Goal: Find specific page/section: Find specific page/section

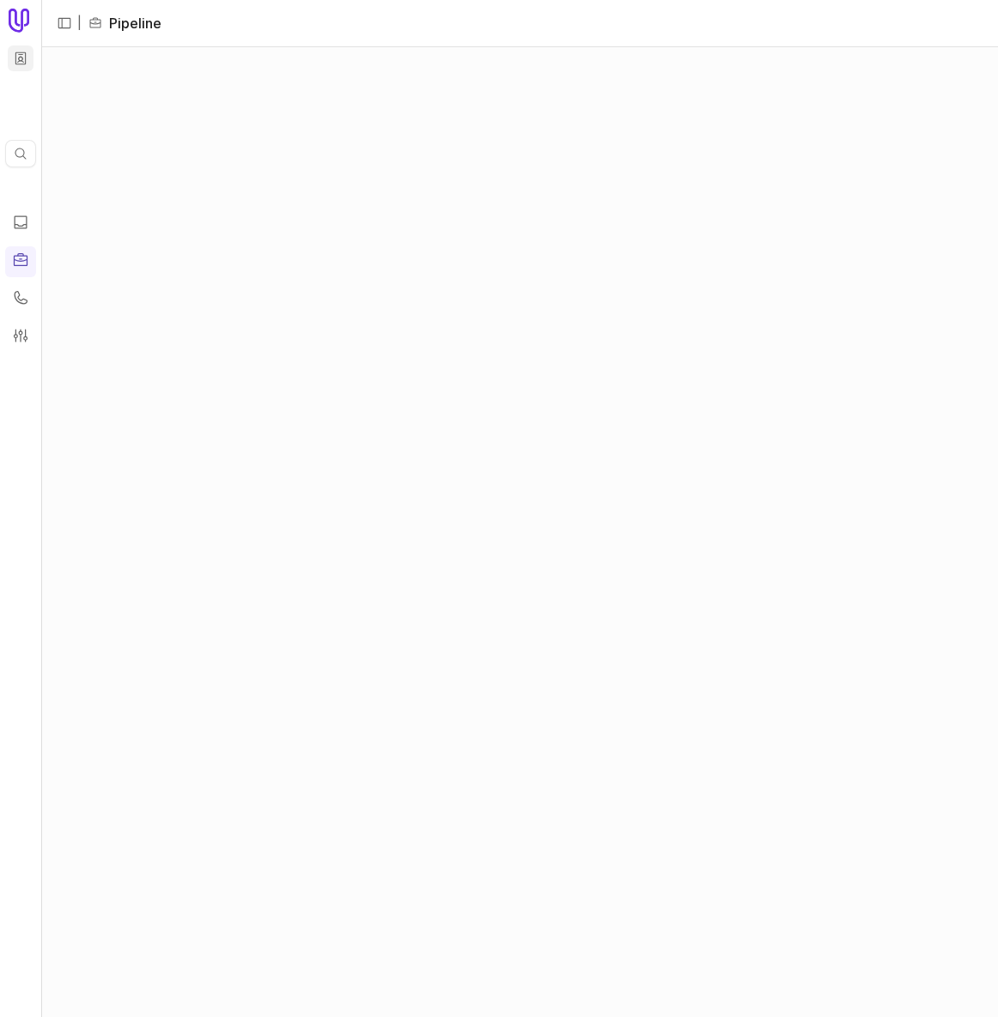
click at [18, 52] on html "Quick search... Ctrl K | Pipeline Pipeline" at bounding box center [499, 508] width 998 height 1017
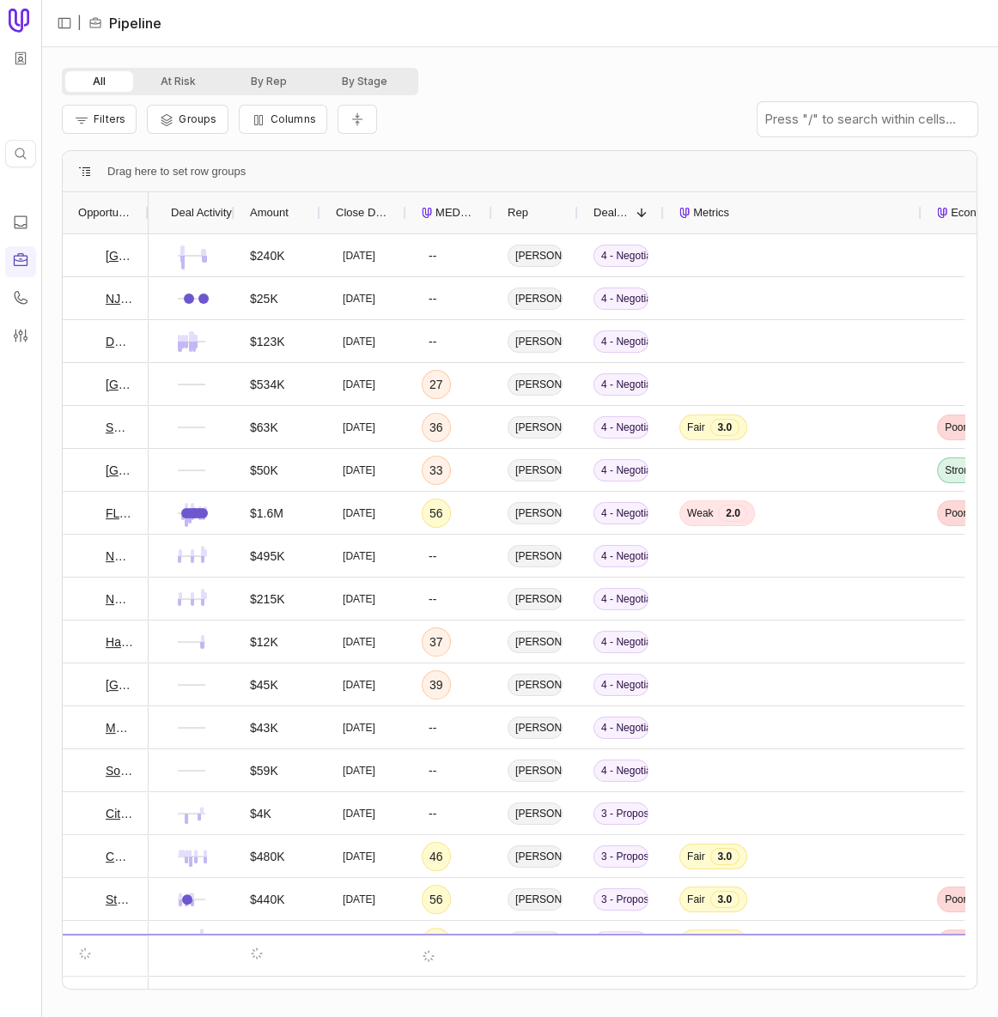
click at [21, 85] on html "Quick search... Ctrl K | Pipeline All At Risk By Rep By Stage Filters Groups Co…" at bounding box center [499, 508] width 998 height 1017
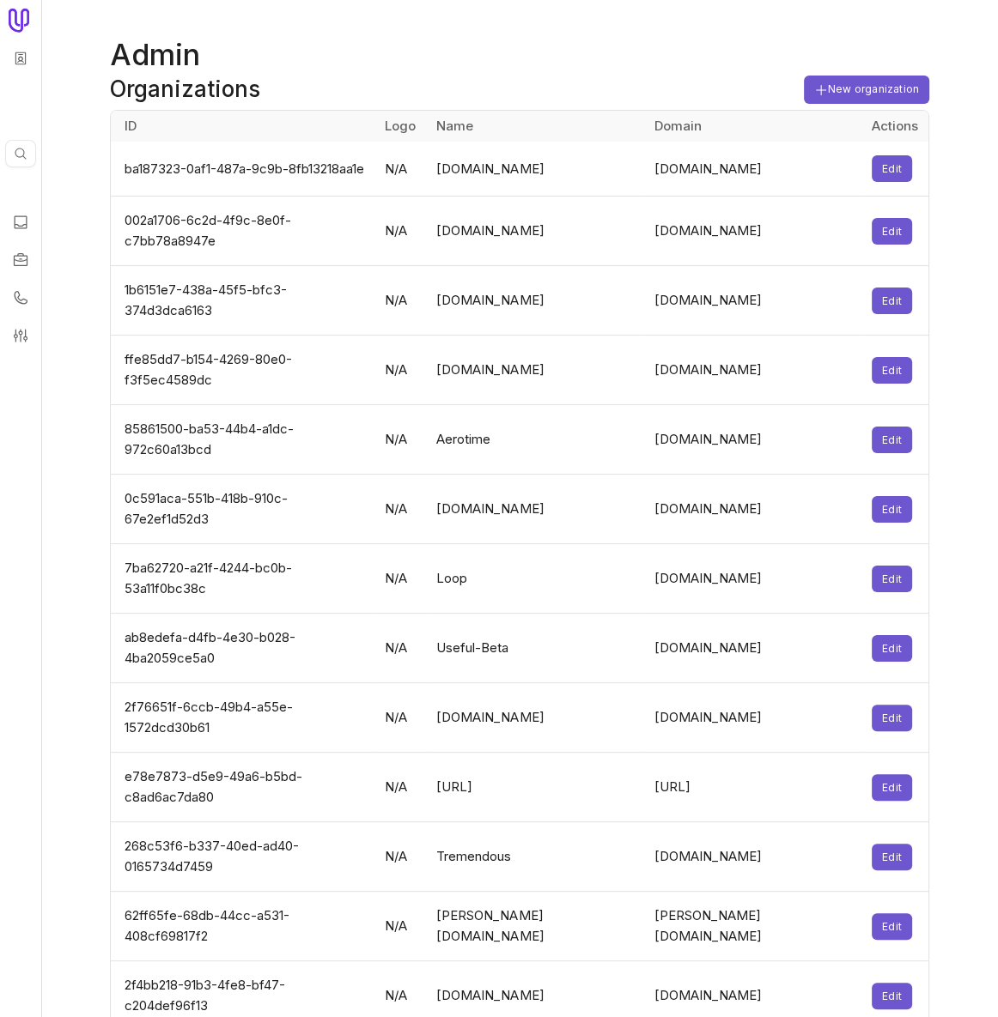
click at [349, 63] on h1 "Admin" at bounding box center [519, 54] width 819 height 41
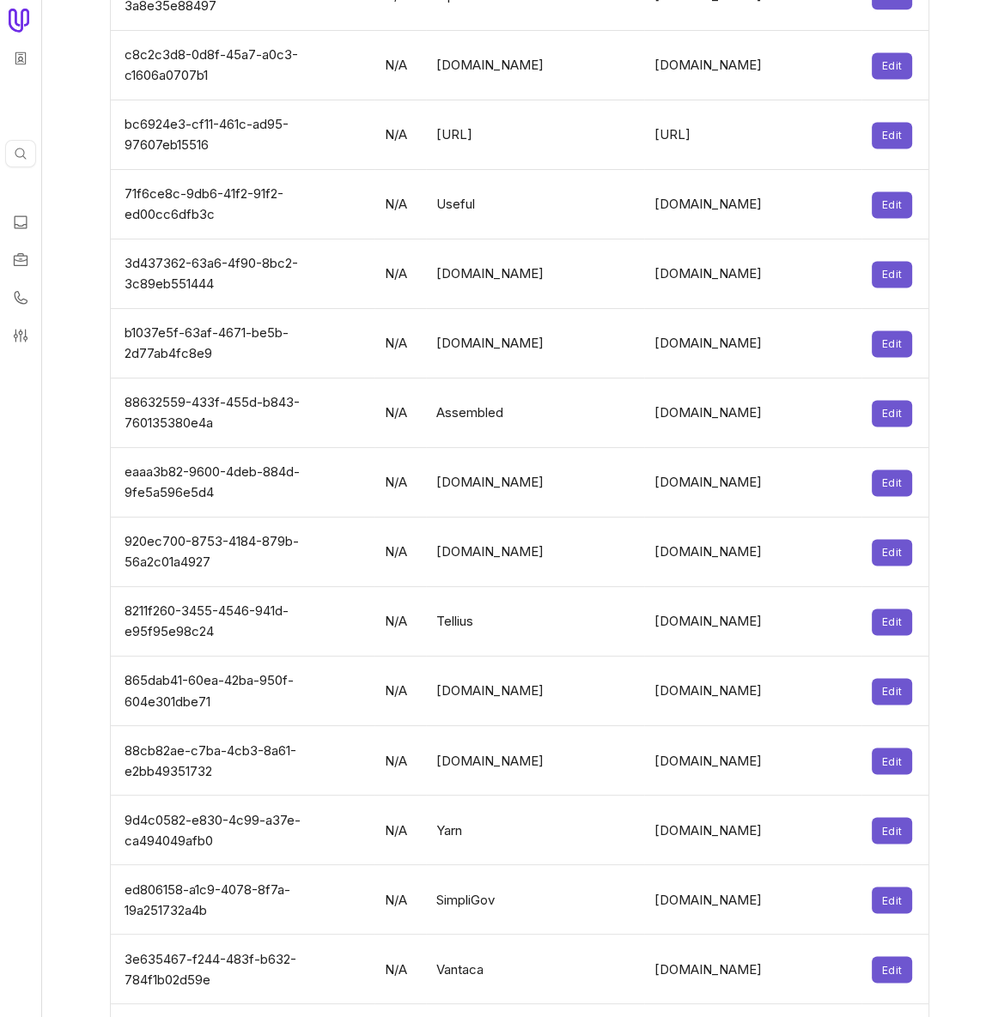
scroll to position [5483, 0]
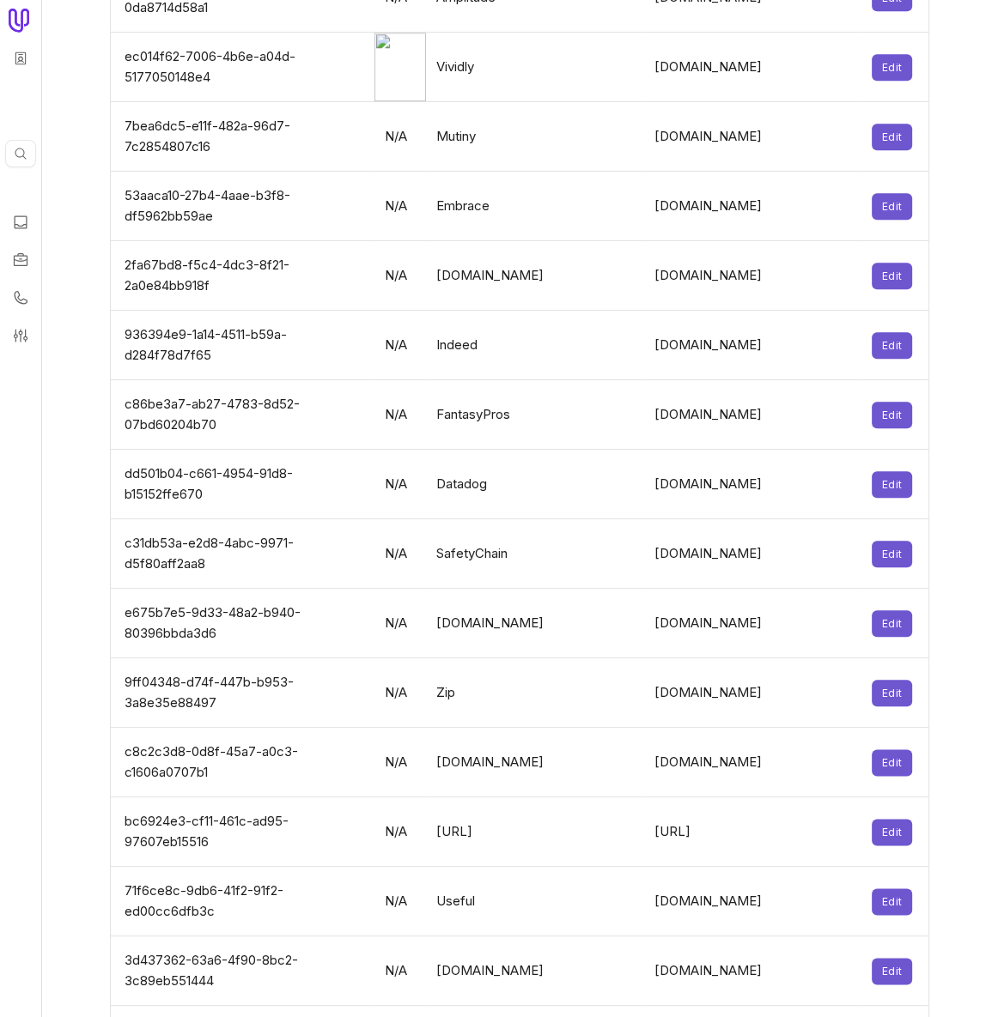
scroll to position [566, 0]
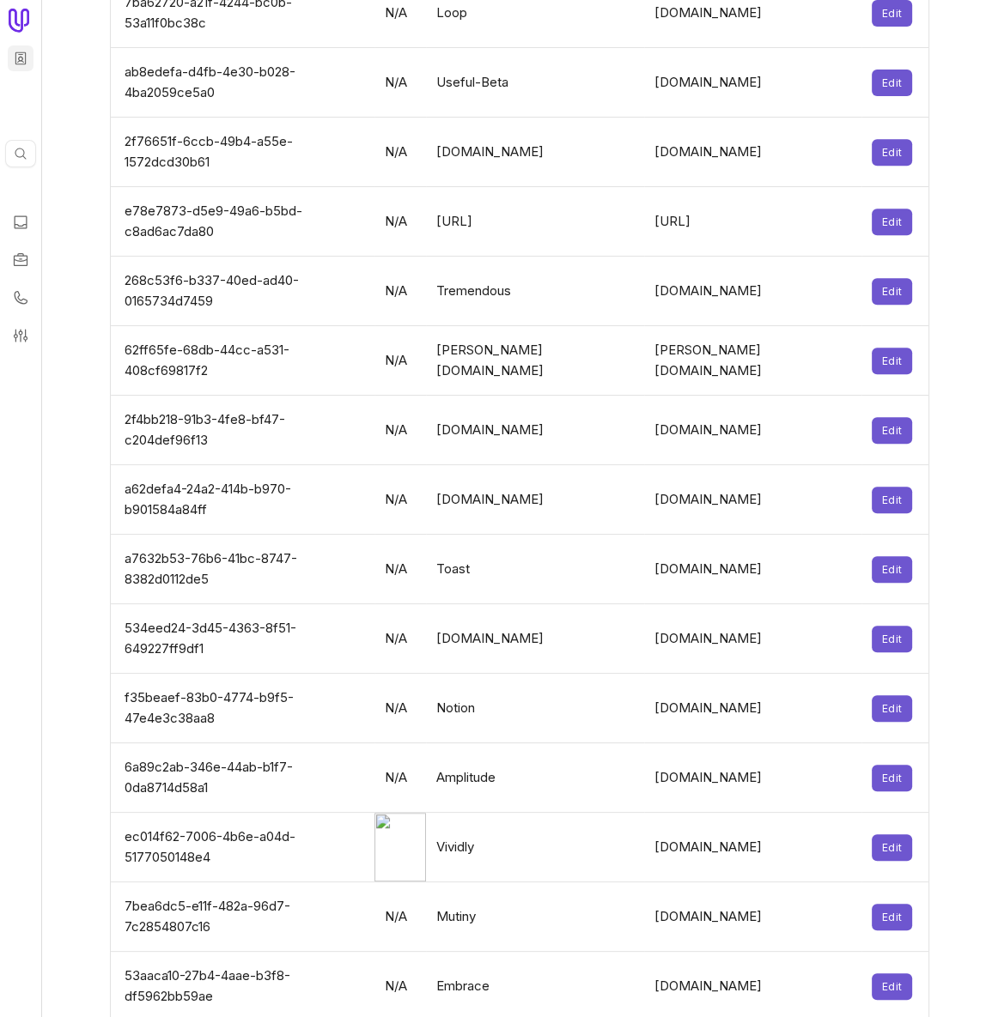
click at [28, 64] on html "Quick search... Ctrl K Admin Organizations New organization ID Logo Name Domain…" at bounding box center [499, 508] width 998 height 1017
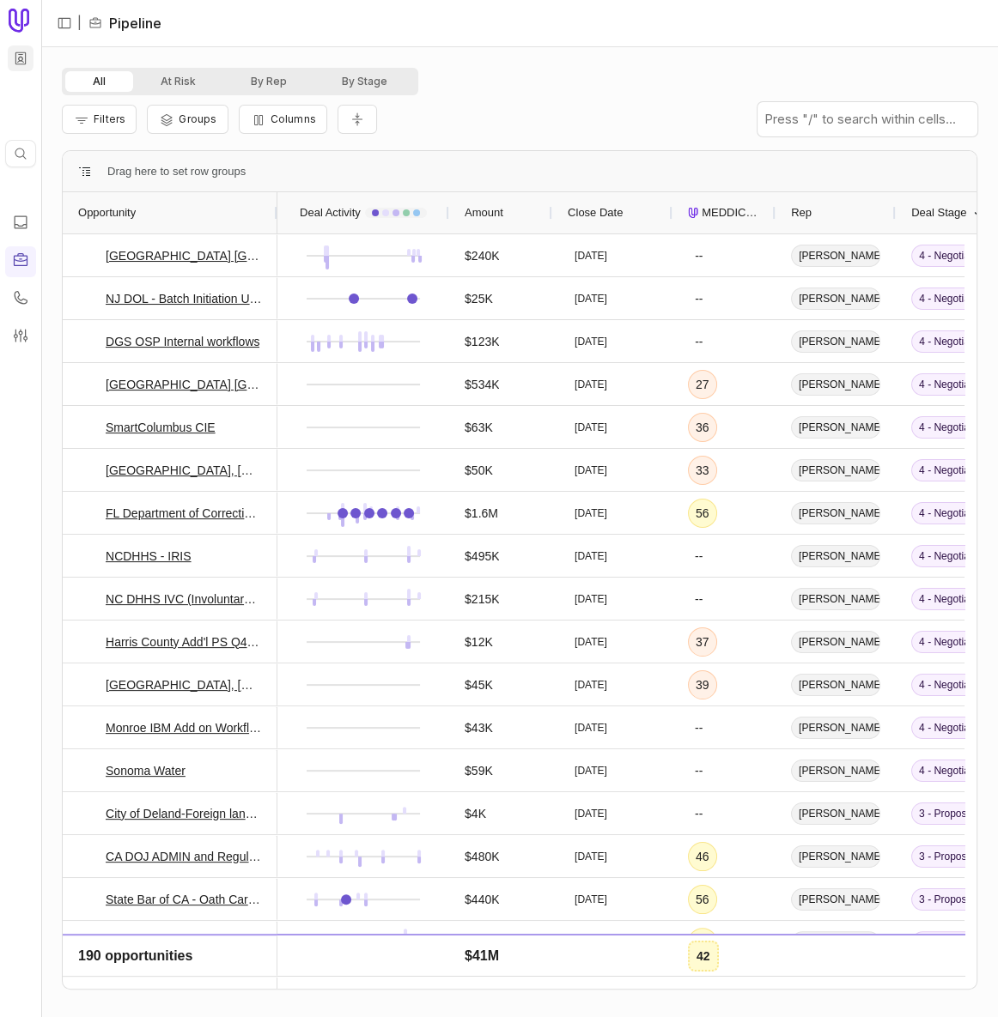
click at [23, 64] on html "Quick search... Ctrl K | Pipeline All At Risk By Rep By Stage Filters Groups Co…" at bounding box center [499, 508] width 998 height 1017
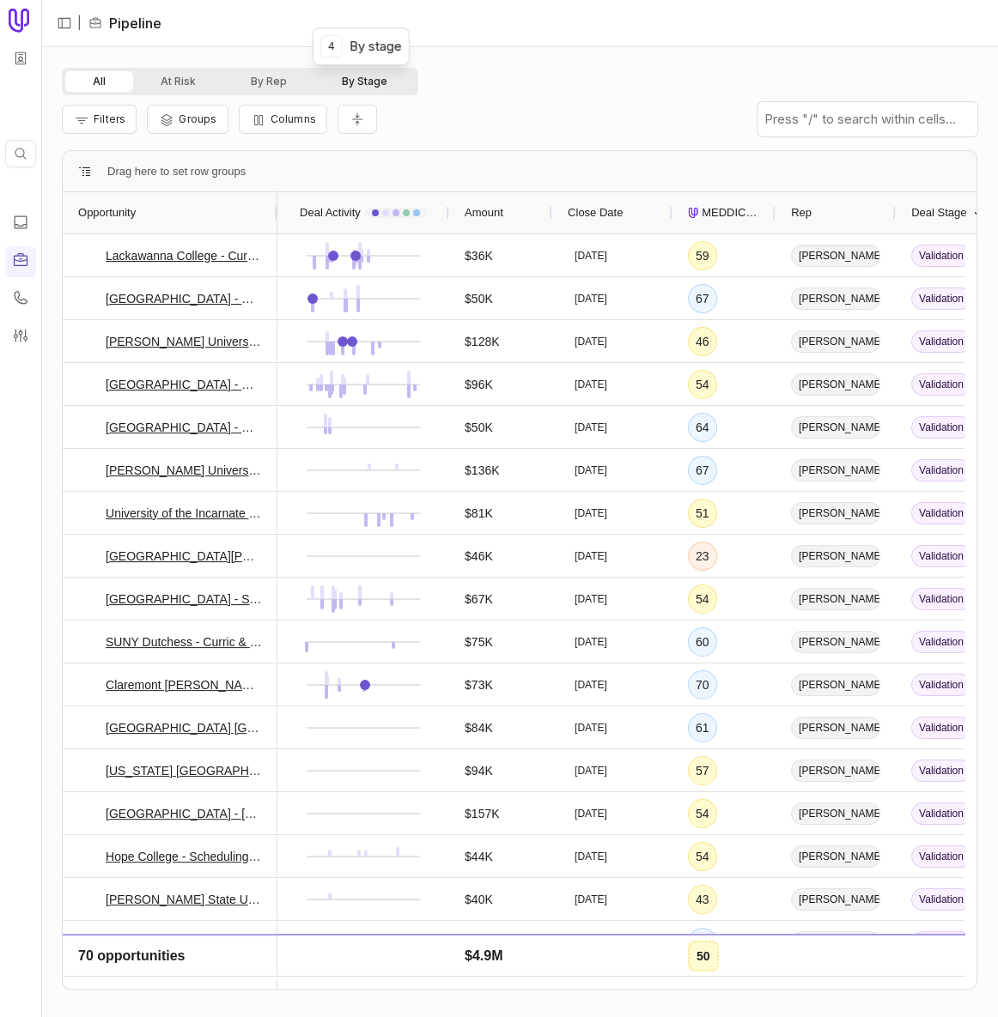
click at [349, 83] on button "By Stage" at bounding box center [364, 81] width 100 height 21
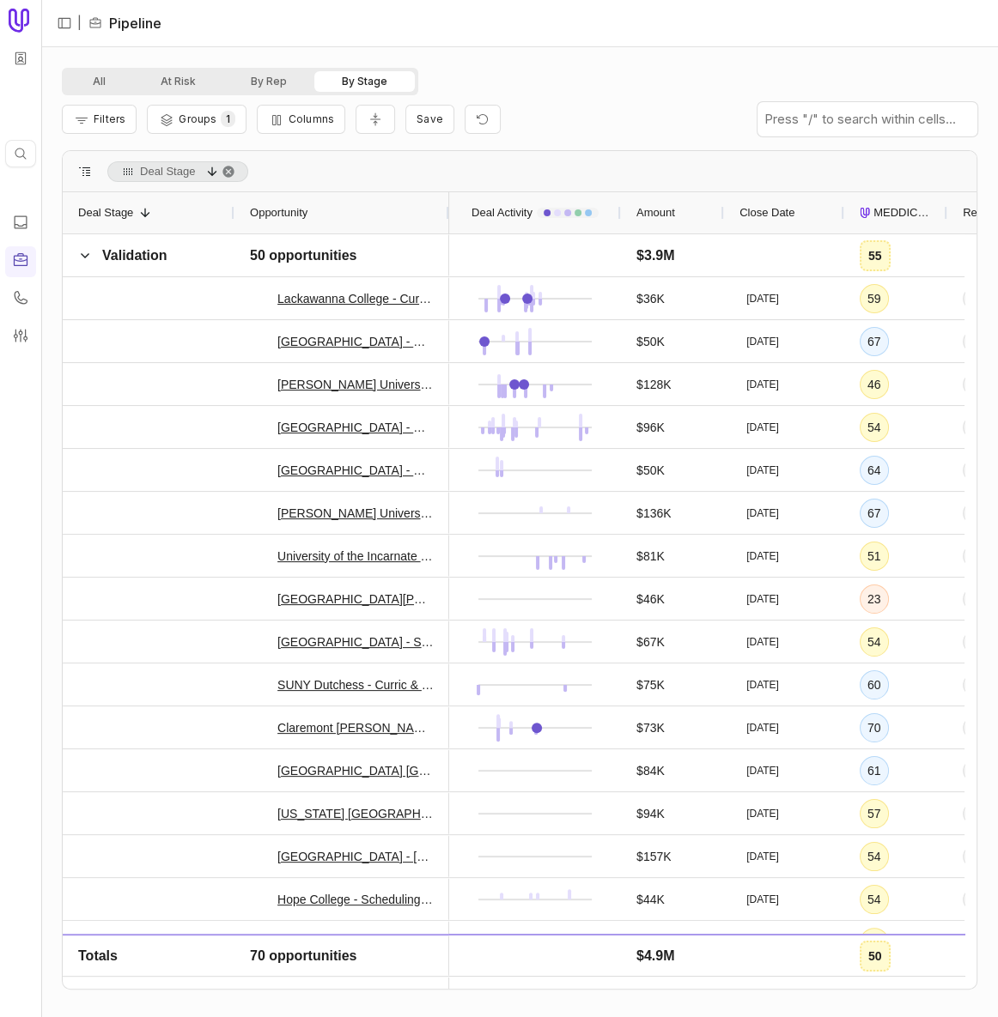
click at [910, 215] on span "MEDDICC Score" at bounding box center [902, 213] width 58 height 21
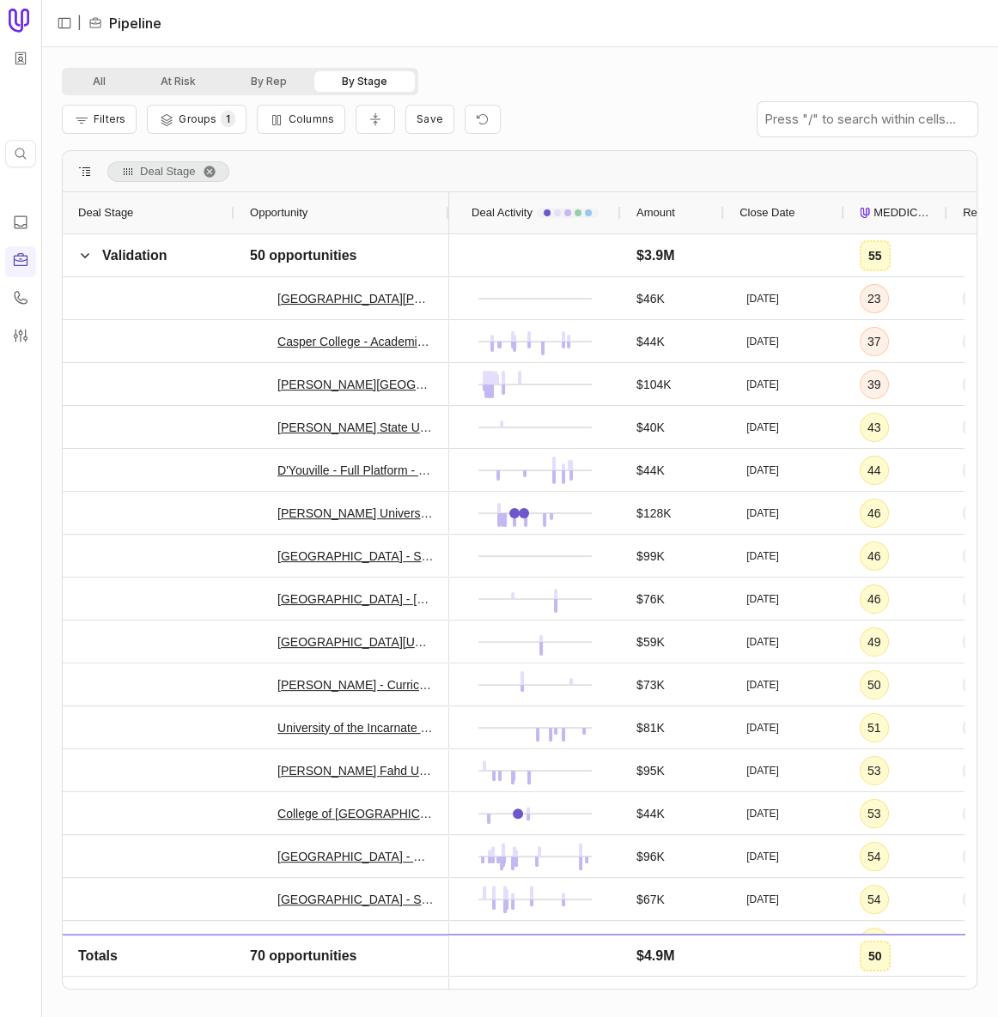
click at [910, 215] on span "MEDDICC Score" at bounding box center [902, 213] width 58 height 21
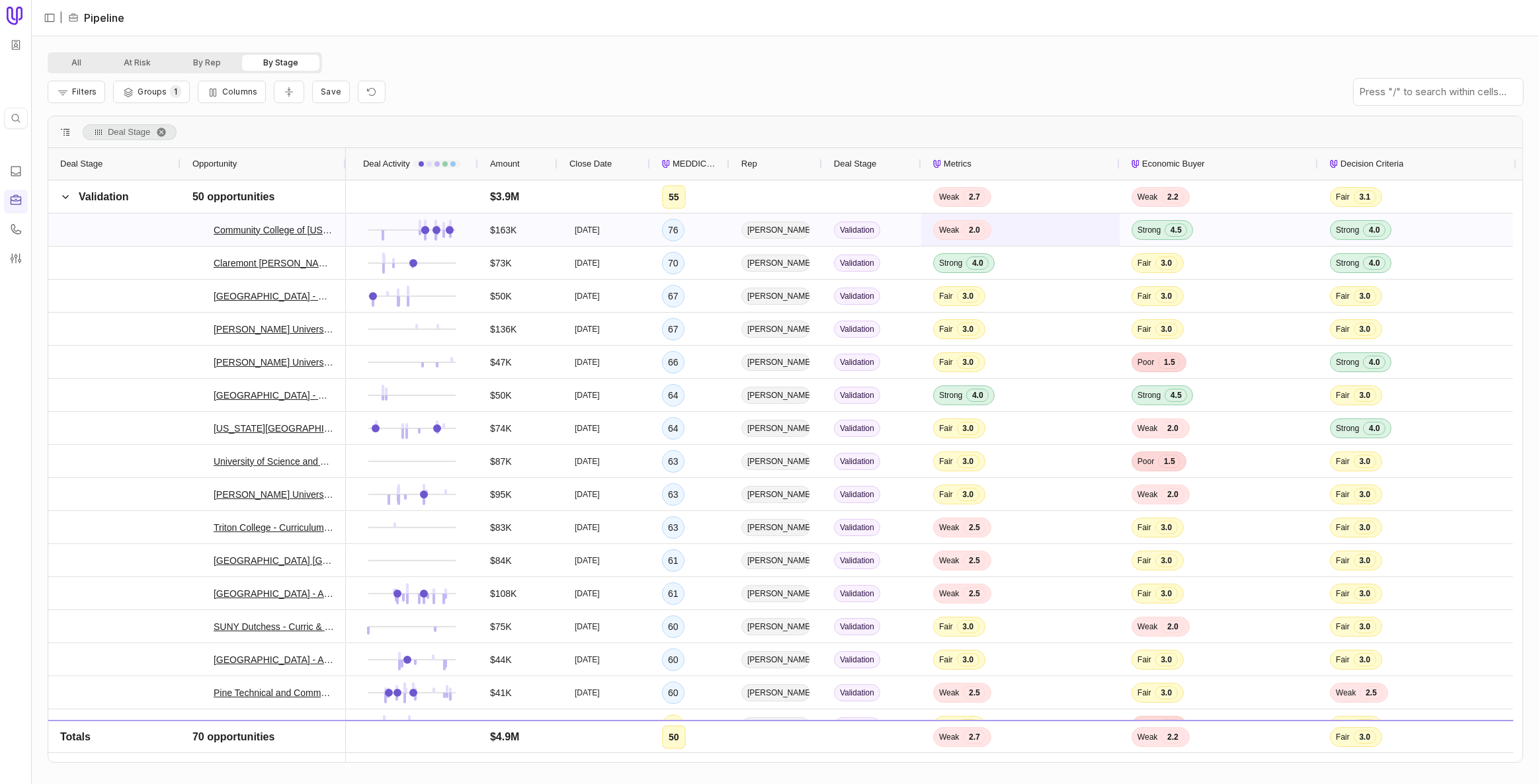
click at [768, 236] on span "Weak 2.0" at bounding box center [1020, 230] width 175 height 31
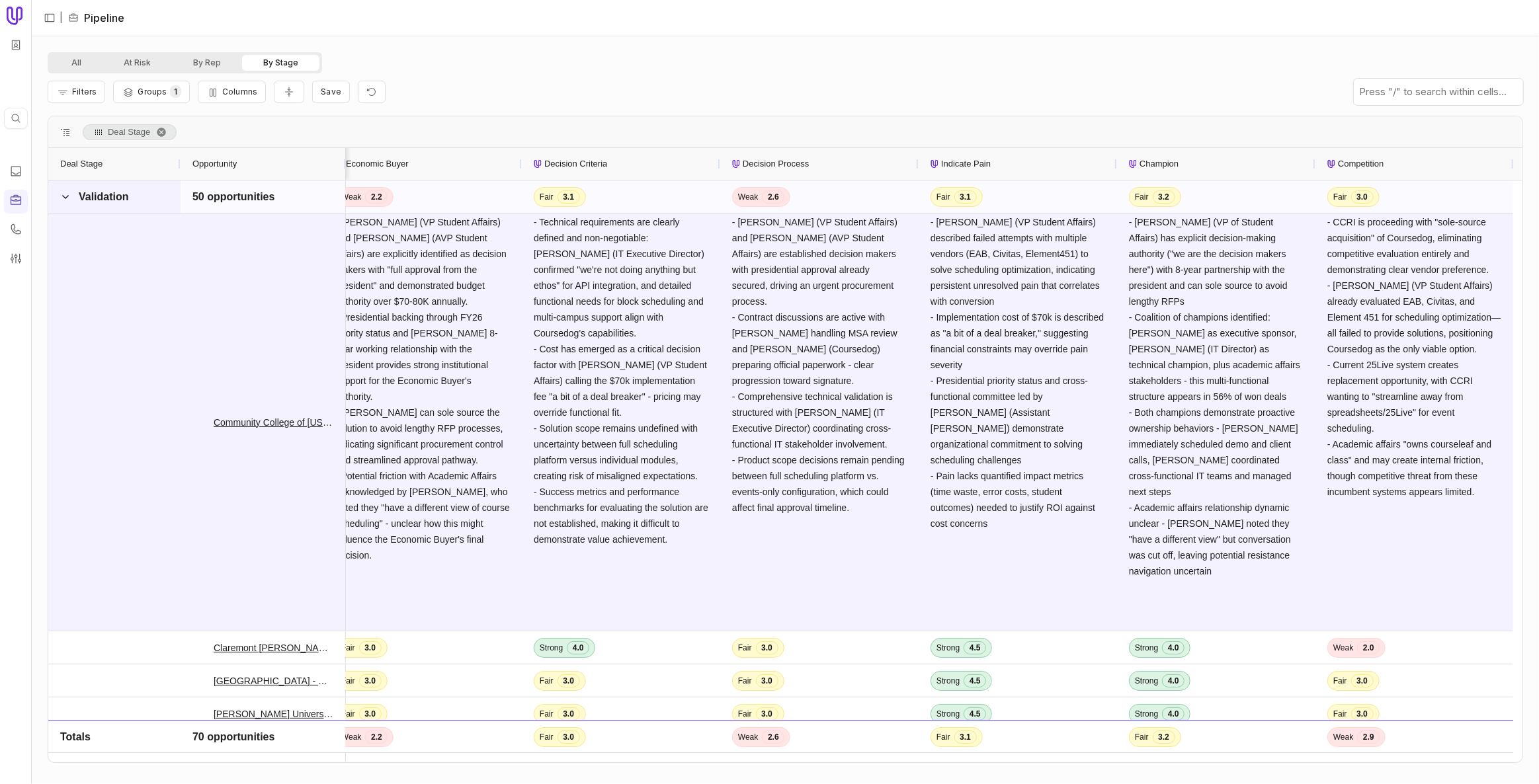
click at [105, 202] on span "Validation" at bounding box center [103, 196] width 50 height 12
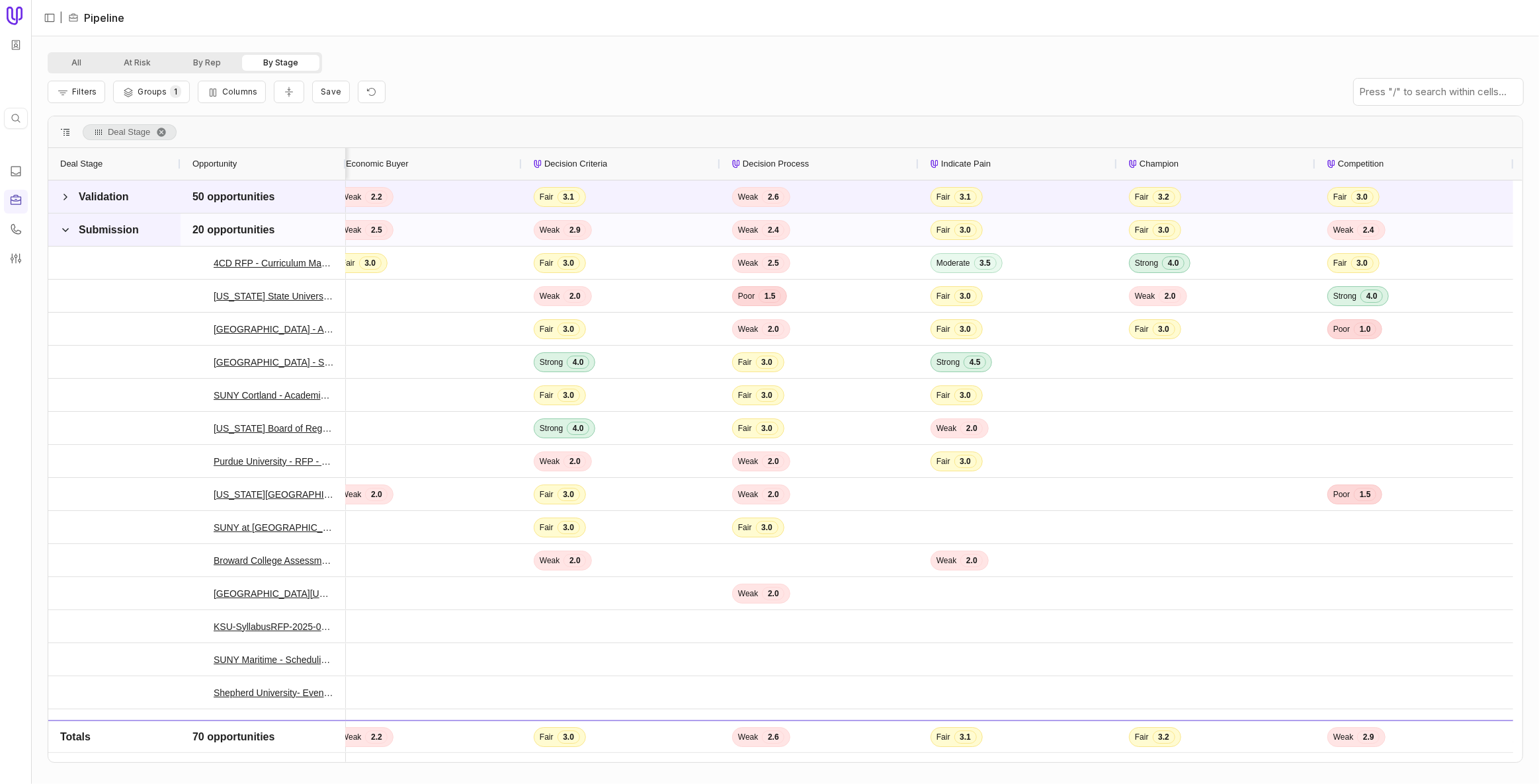
click at [112, 224] on span "Submission" at bounding box center [109, 230] width 60 height 12
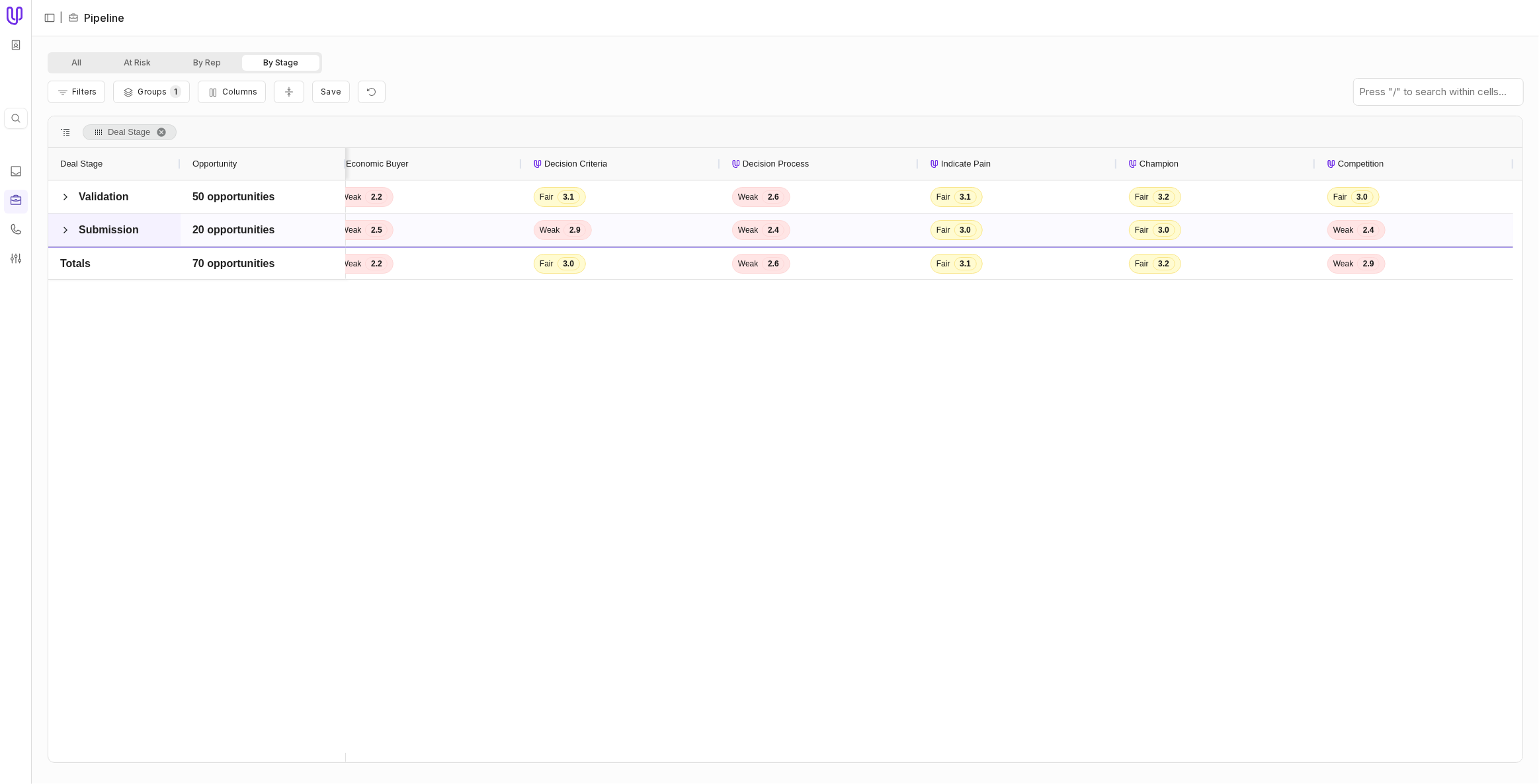
scroll to position [0, 787]
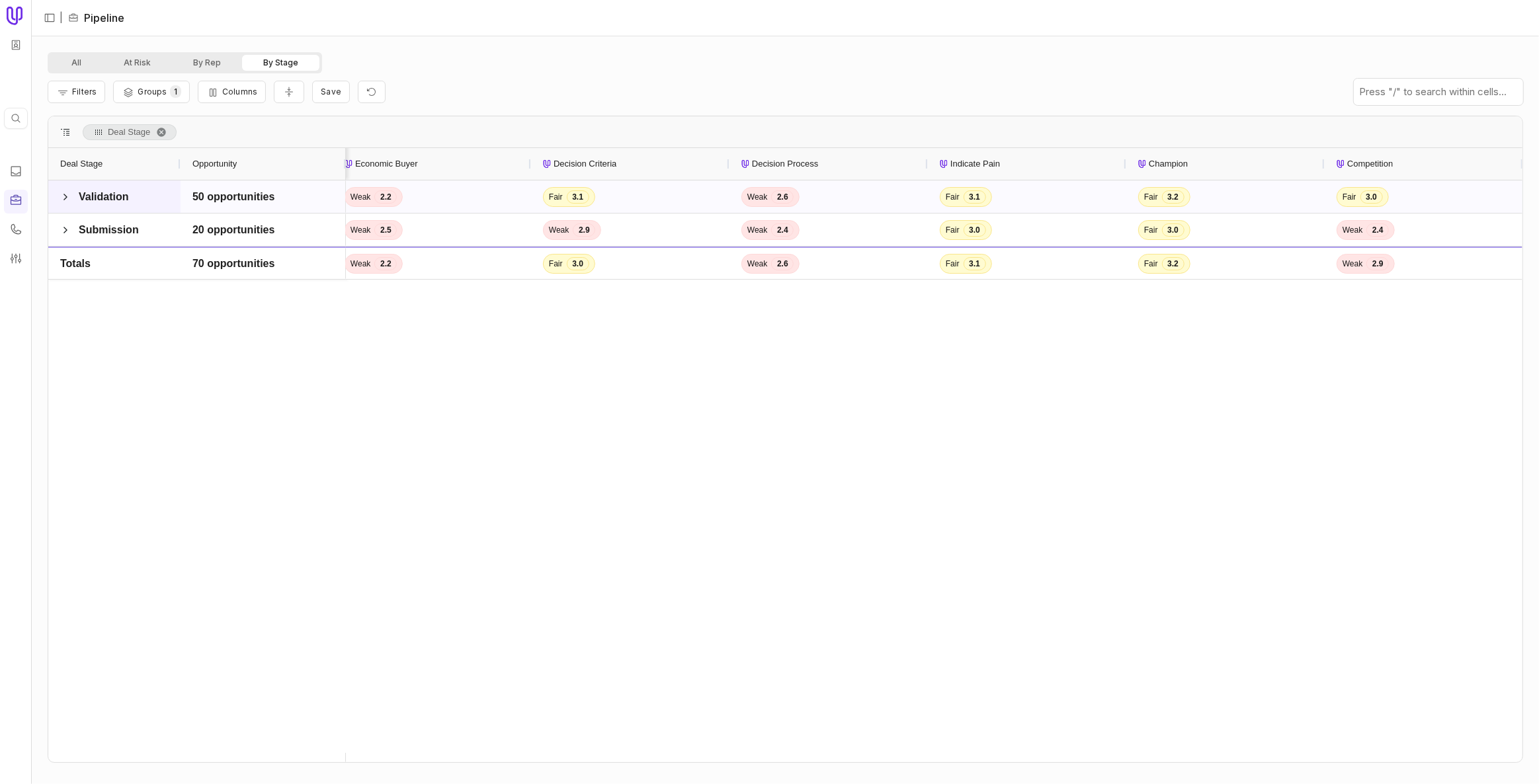
click at [99, 193] on span "Validation" at bounding box center [103, 196] width 50 height 12
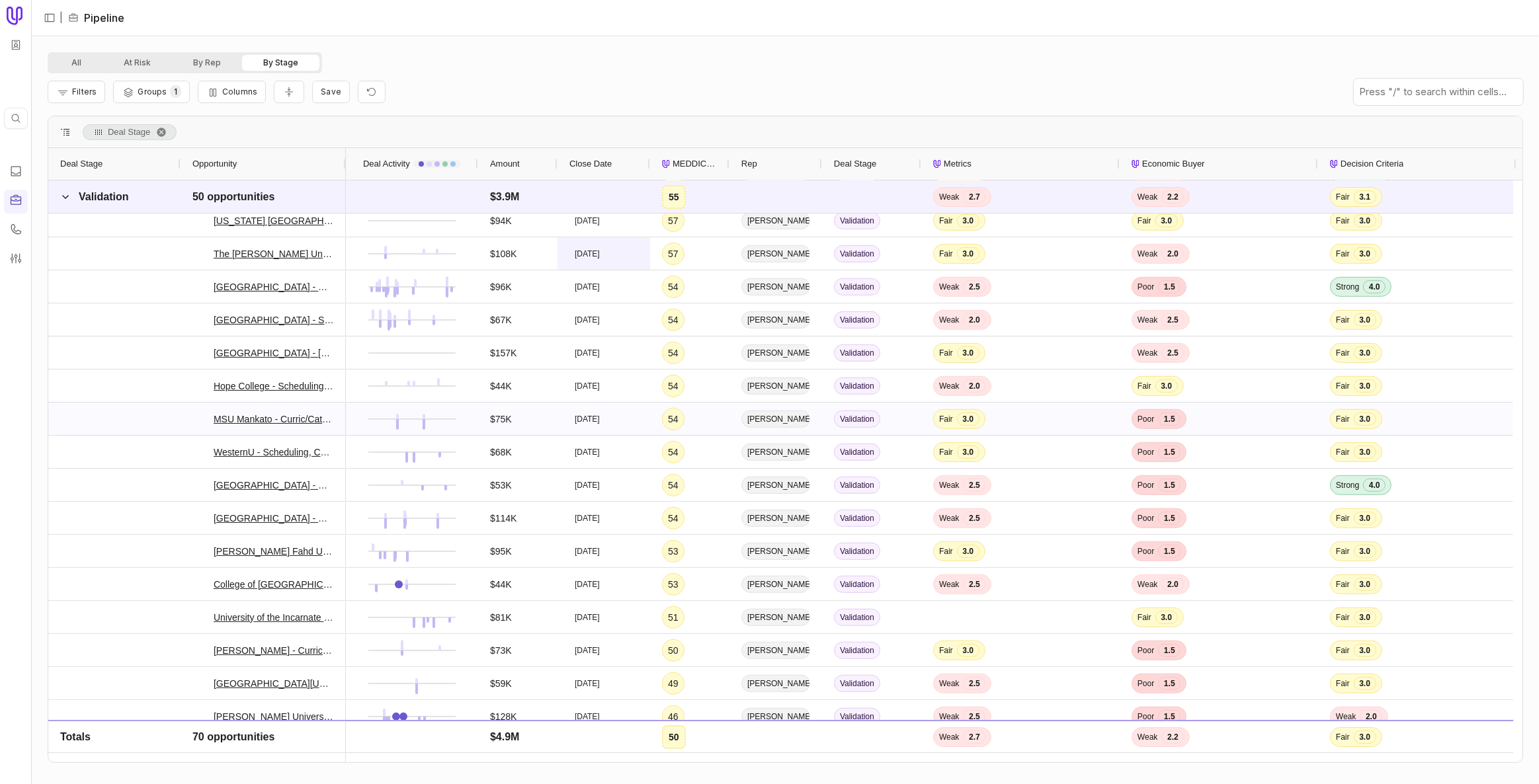
scroll to position [863, 0]
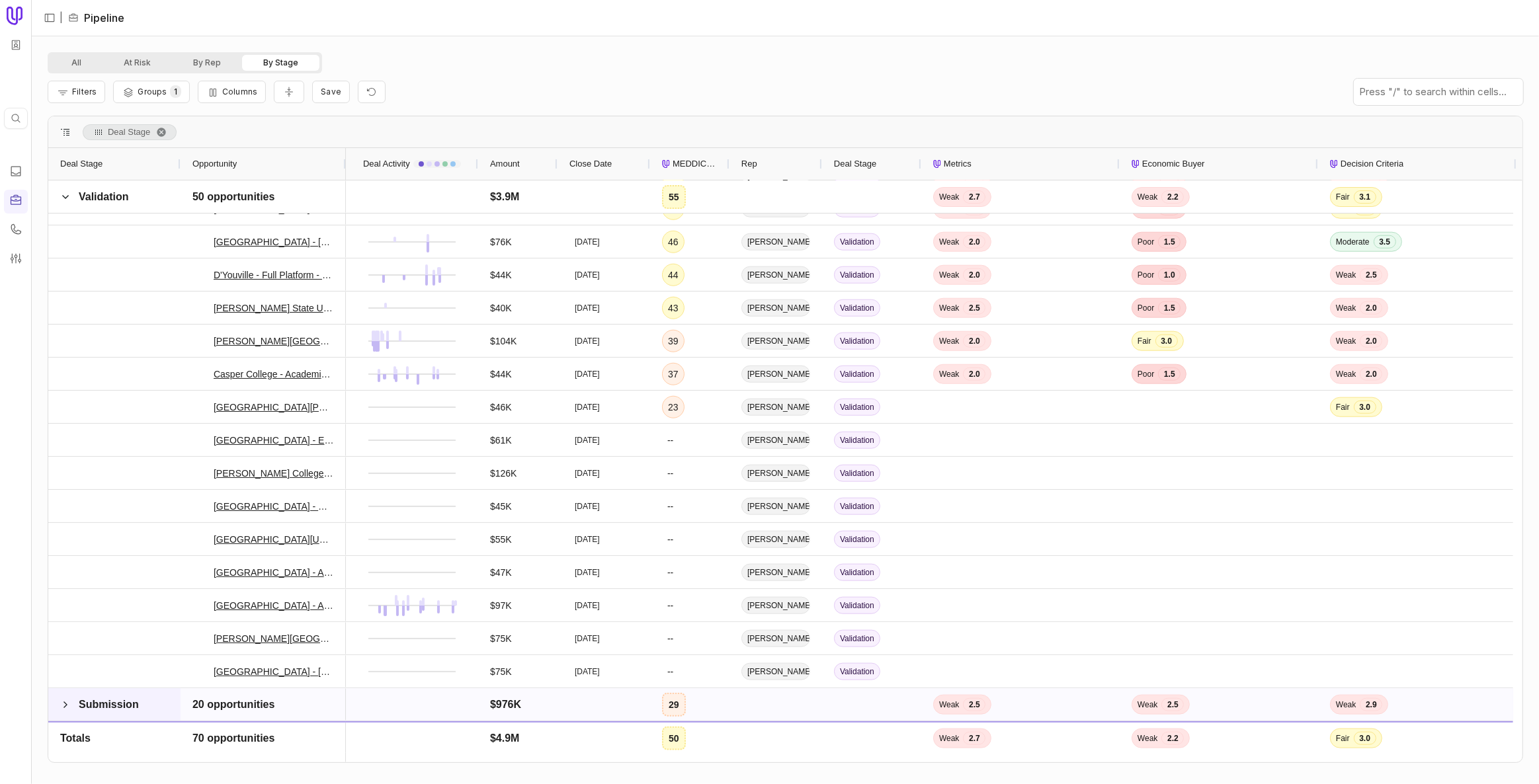
click at [101, 699] on span "Submission" at bounding box center [109, 705] width 60 height 12
